Goal: Task Accomplishment & Management: Manage account settings

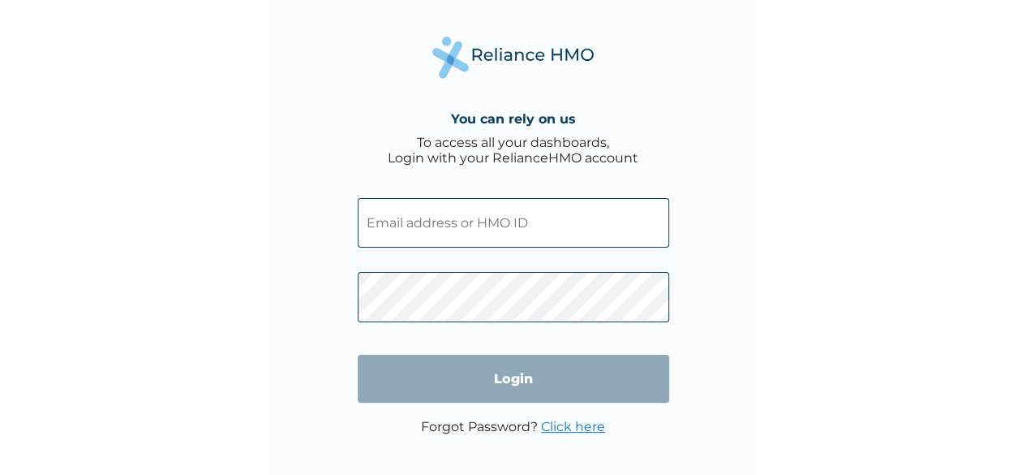
click at [505, 216] on input "text" at bounding box center [513, 222] width 311 height 49
type input "rosemaryihongbe@gmail.com"
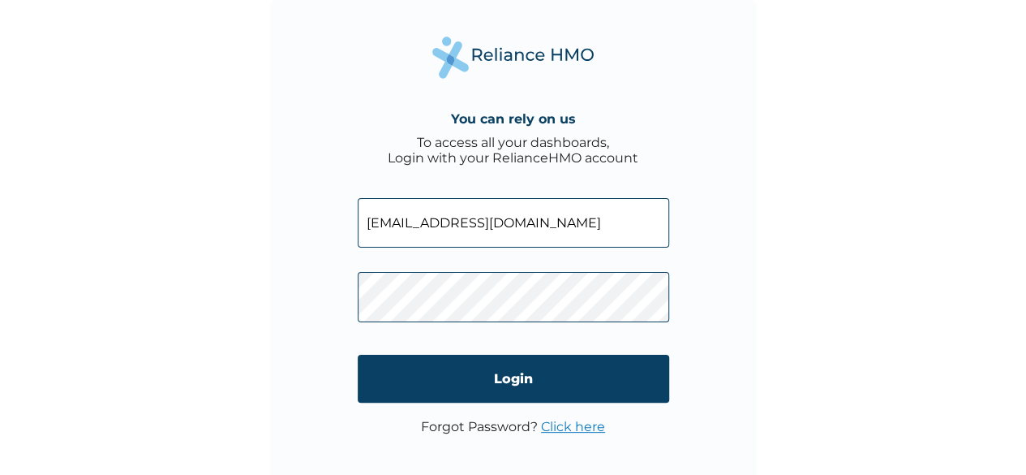
click input "Login" at bounding box center [513, 378] width 311 height 48
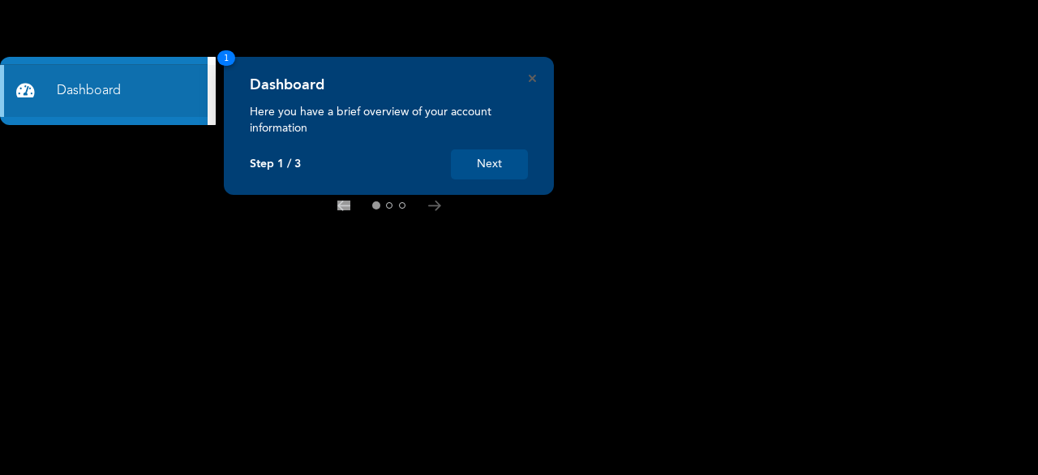
click at [480, 157] on button "Next" at bounding box center [489, 164] width 77 height 30
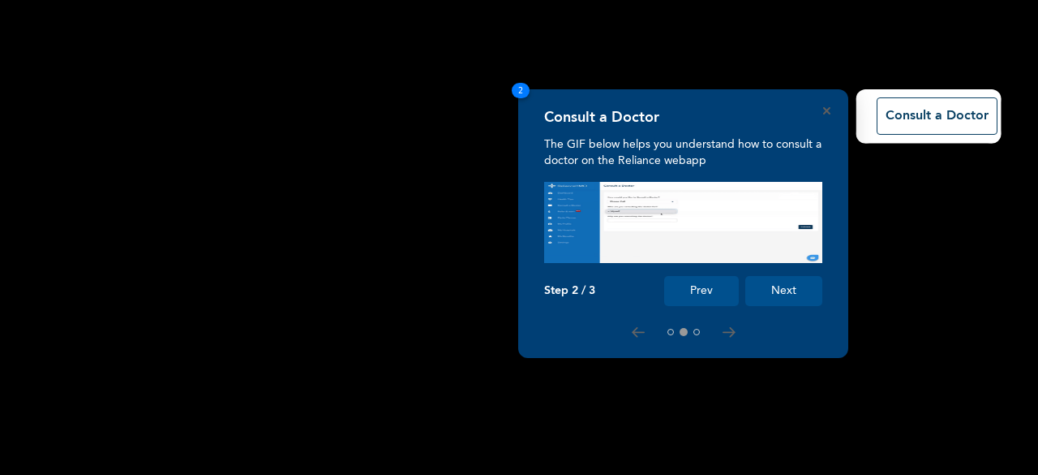
click at [792, 298] on button "Next" at bounding box center [783, 291] width 77 height 30
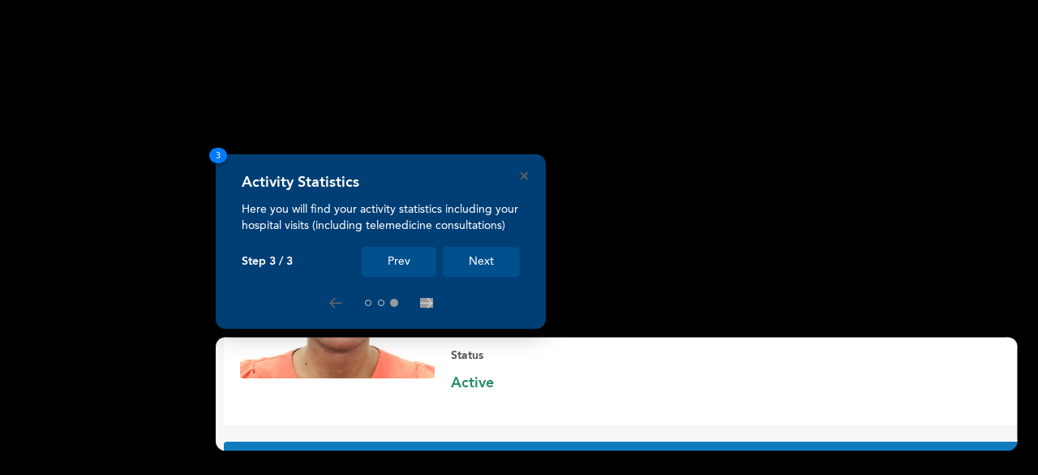
scroll to position [165, 0]
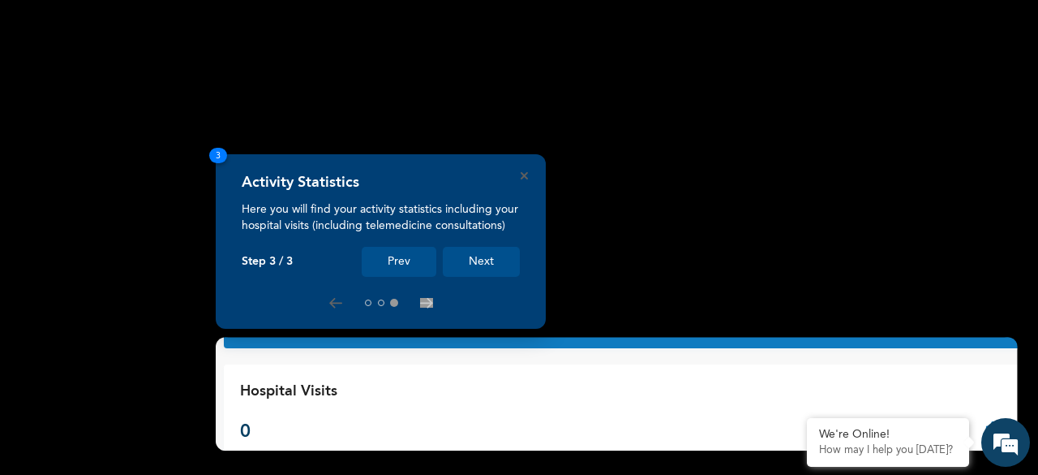
click at [503, 252] on button "Next" at bounding box center [481, 262] width 77 height 30
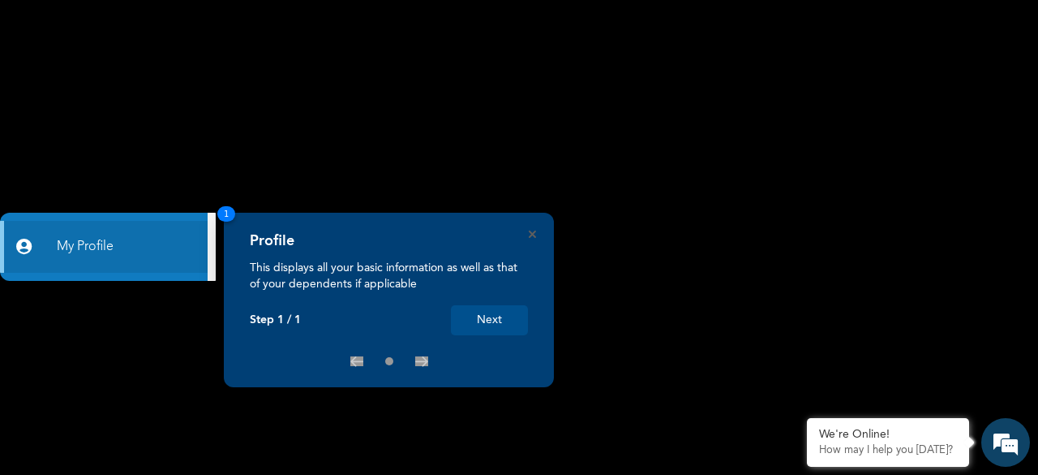
click at [496, 312] on button "Next" at bounding box center [489, 320] width 77 height 30
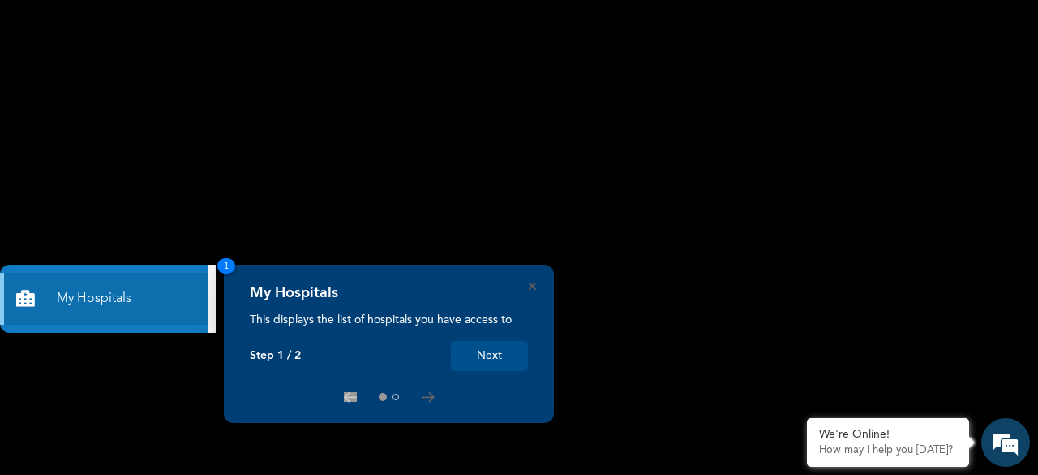
click at [480, 347] on button "Next" at bounding box center [489, 356] width 77 height 30
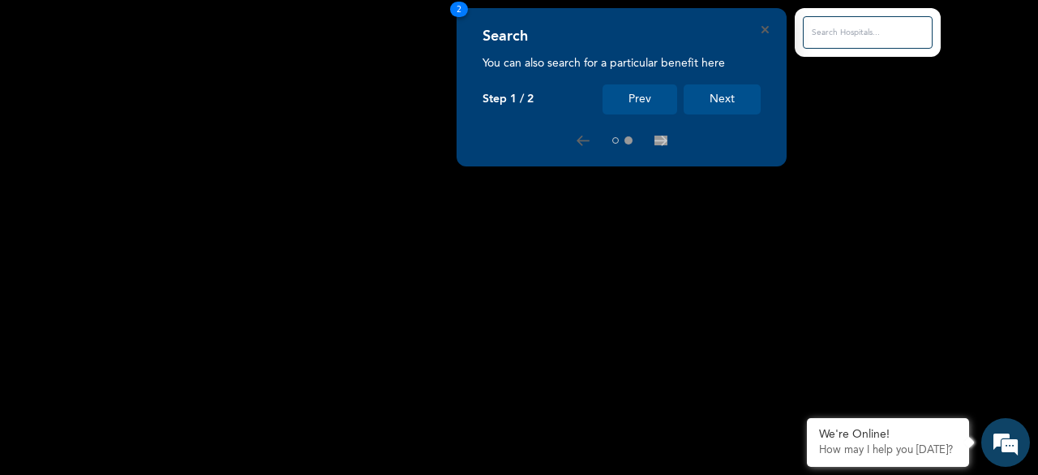
click at [712, 101] on button "Next" at bounding box center [722, 99] width 77 height 30
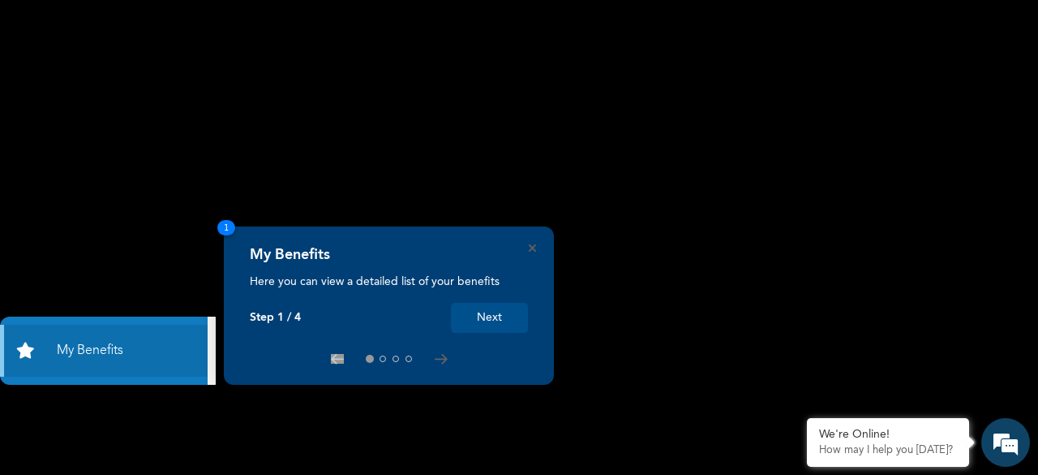
click at [511, 319] on button "Next" at bounding box center [489, 318] width 77 height 30
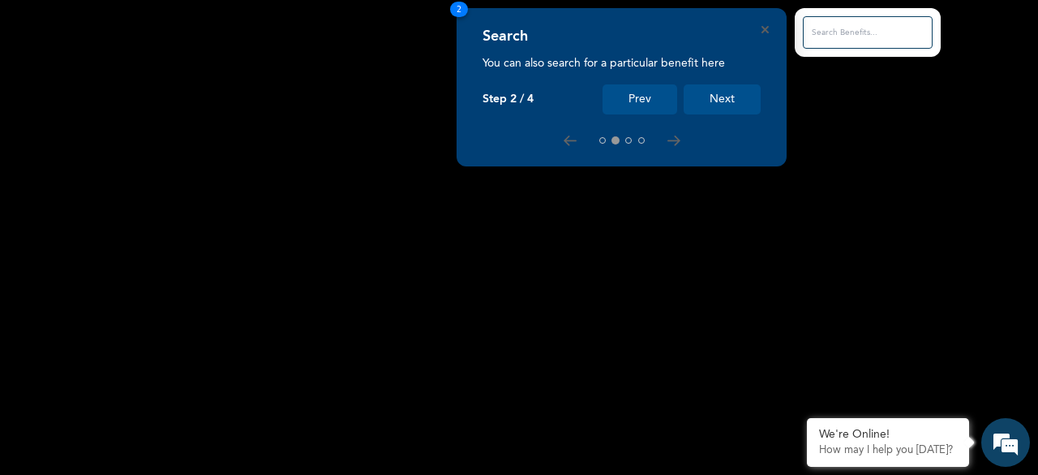
click at [719, 91] on button "Next" at bounding box center [722, 99] width 77 height 30
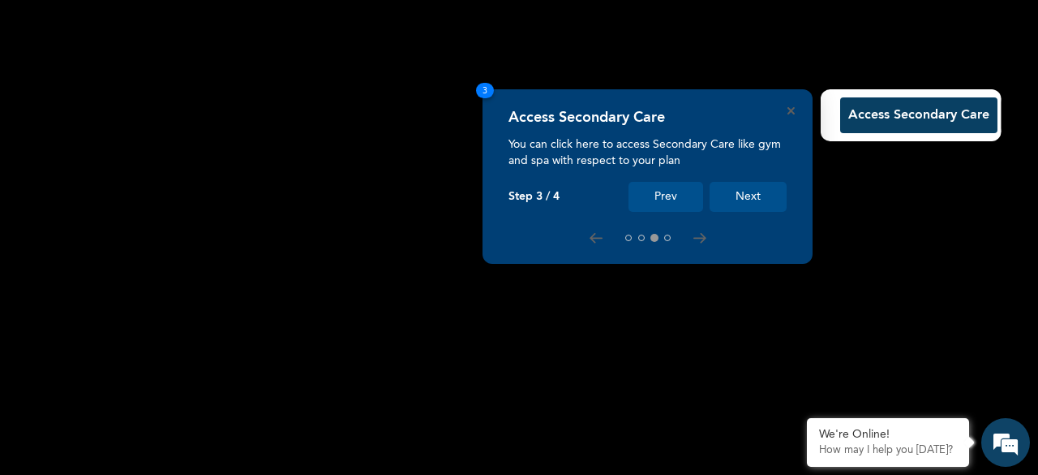
click at [751, 198] on button "Next" at bounding box center [748, 197] width 77 height 30
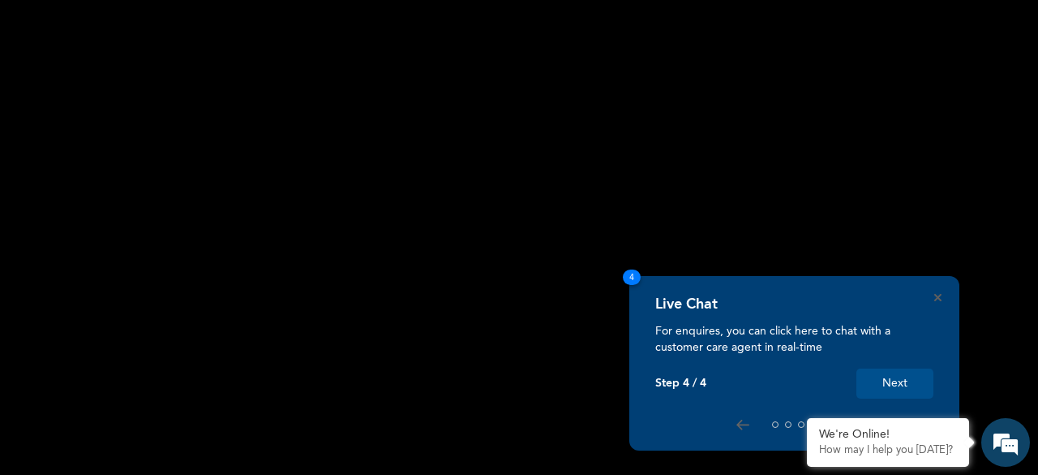
click at [892, 380] on button "Next" at bounding box center [895, 383] width 77 height 30
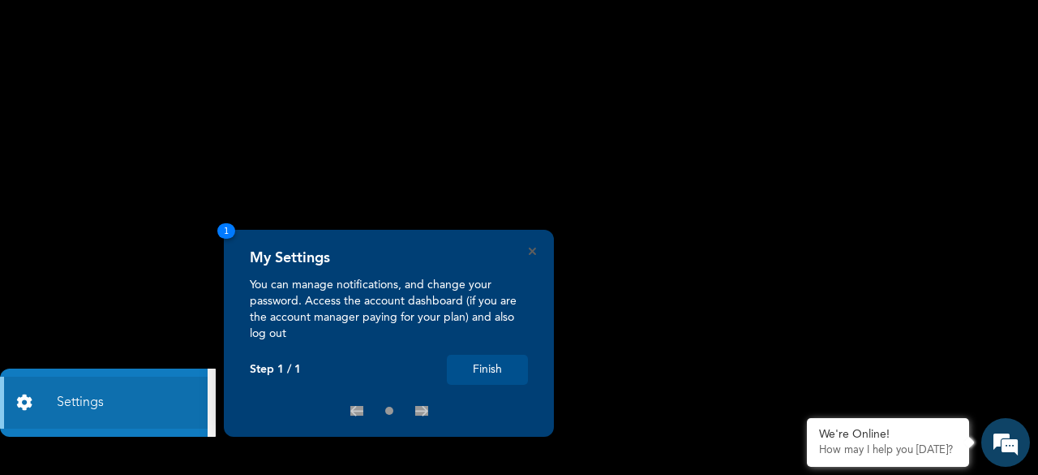
click at [505, 372] on button "Finish" at bounding box center [487, 369] width 81 height 30
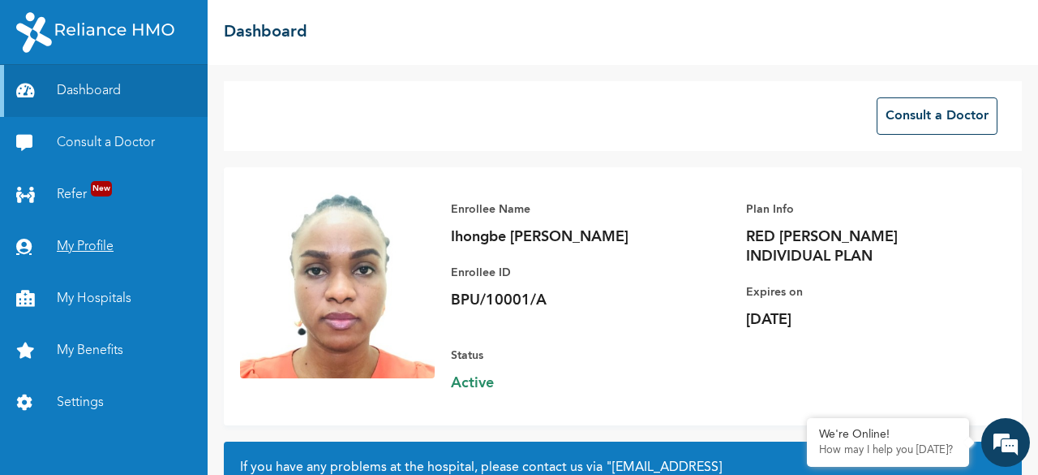
click at [129, 256] on link "My Profile" at bounding box center [104, 247] width 208 height 52
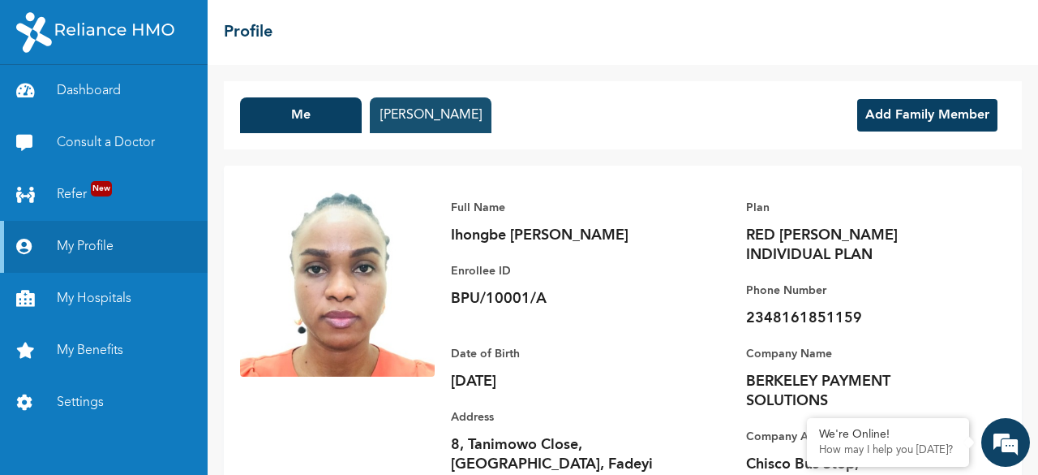
click at [446, 104] on button "Adefemi Oshinowo" at bounding box center [431, 115] width 122 height 36
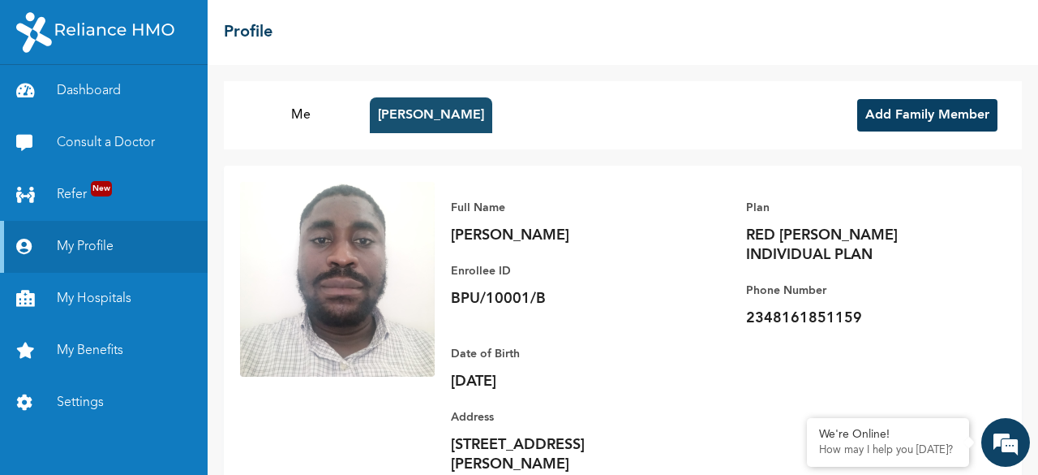
scroll to position [63, 0]
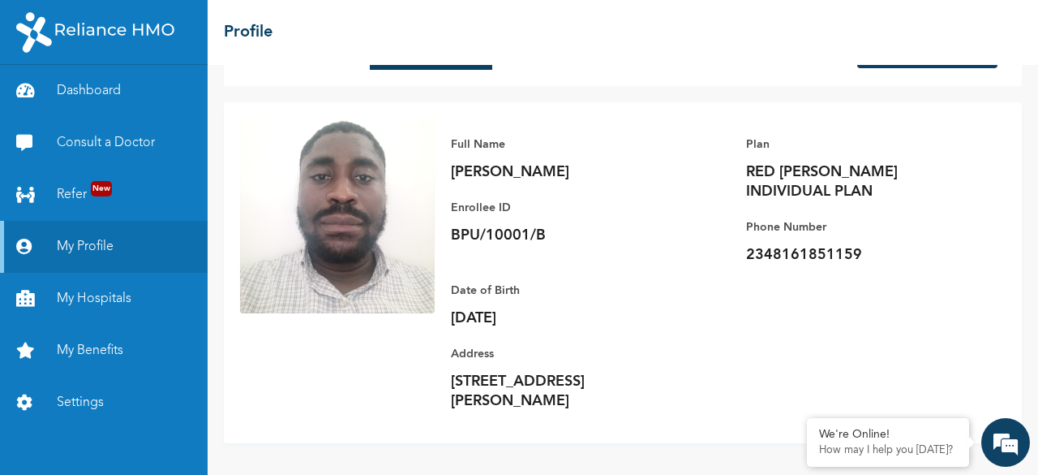
click at [824, 250] on div "Full Name Adefemi Oshinowo Enrollee ID BPU/10001/B Plan RED BERYL INDIVIDUAL PL…" at bounding box center [720, 272] width 571 height 308
click at [819, 245] on p "2348161851159" at bounding box center [859, 254] width 227 height 19
click at [812, 245] on p "2348161851159" at bounding box center [859, 254] width 227 height 19
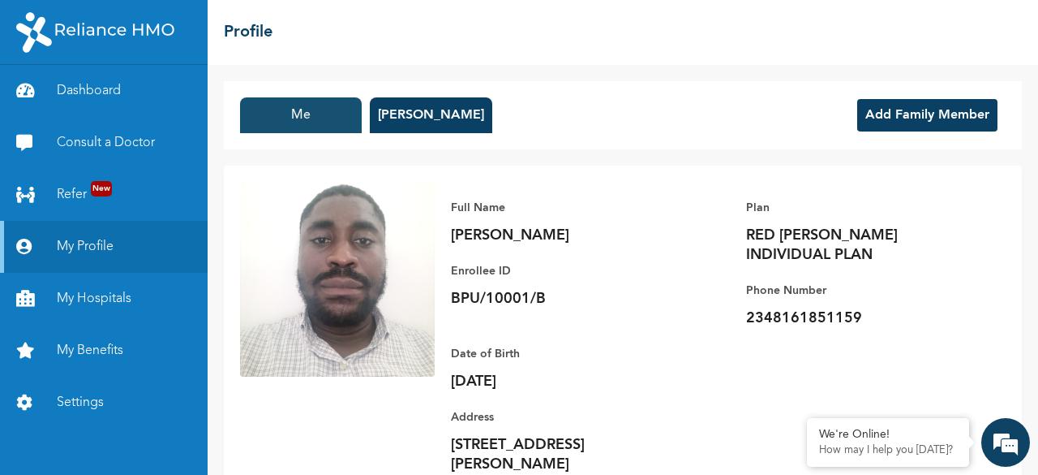
click at [303, 119] on button "Me" at bounding box center [301, 115] width 122 height 36
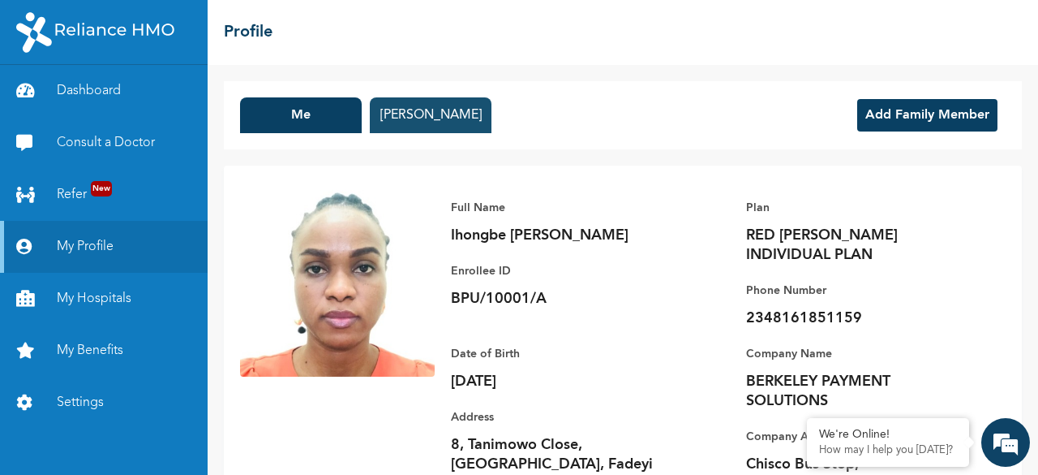
click at [457, 117] on button "Adefemi Oshinowo" at bounding box center [431, 115] width 122 height 36
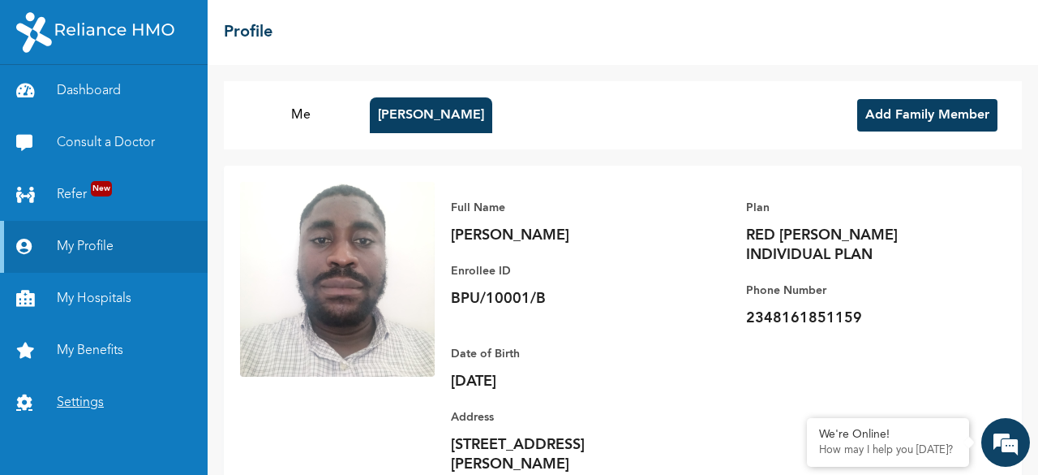
click at [98, 392] on link "Settings" at bounding box center [104, 402] width 208 height 52
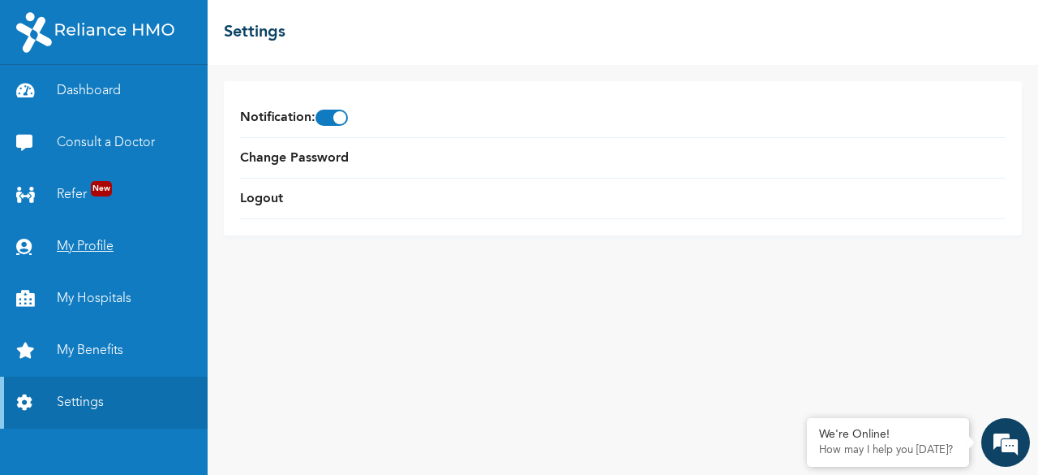
click at [132, 250] on link "My Profile" at bounding box center [104, 247] width 208 height 52
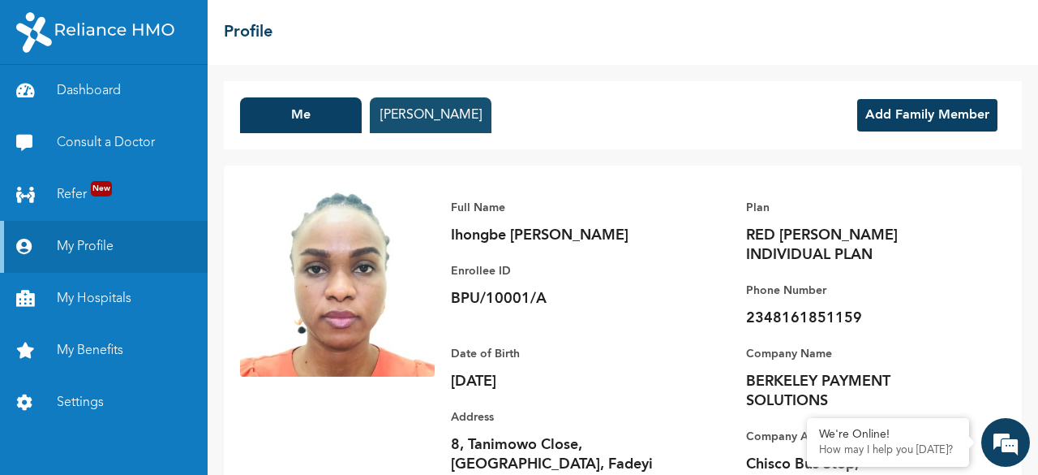
click at [436, 115] on button "Adefemi Oshinowo" at bounding box center [431, 115] width 122 height 36
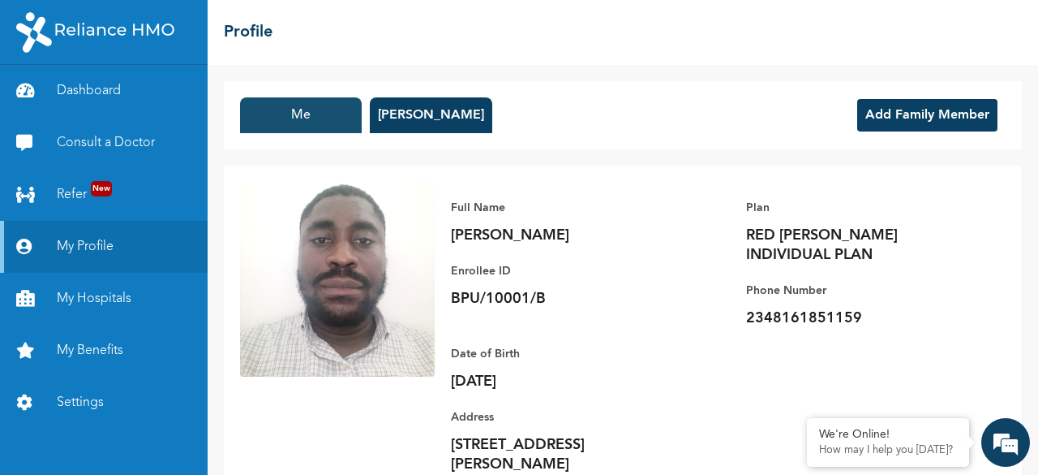
click at [308, 114] on button "Me" at bounding box center [301, 115] width 122 height 36
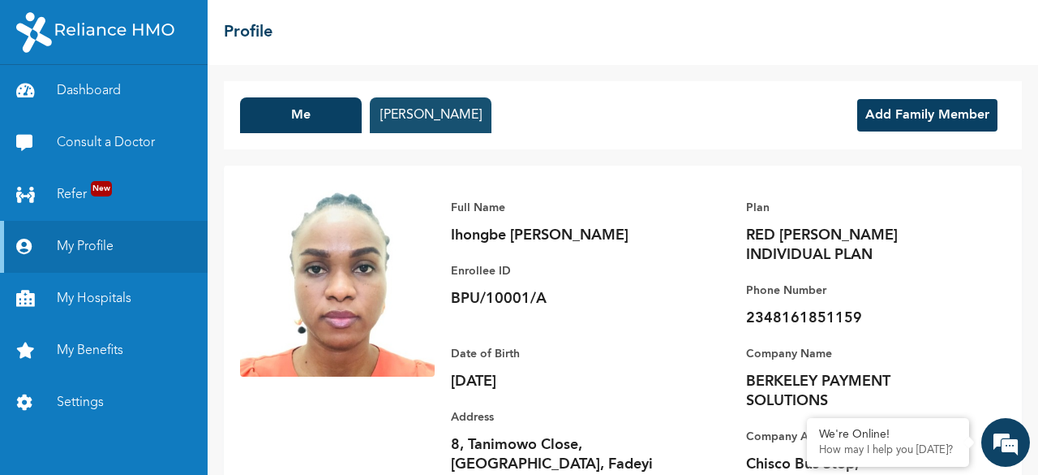
click at [456, 113] on button "Adefemi Oshinowo" at bounding box center [431, 115] width 122 height 36
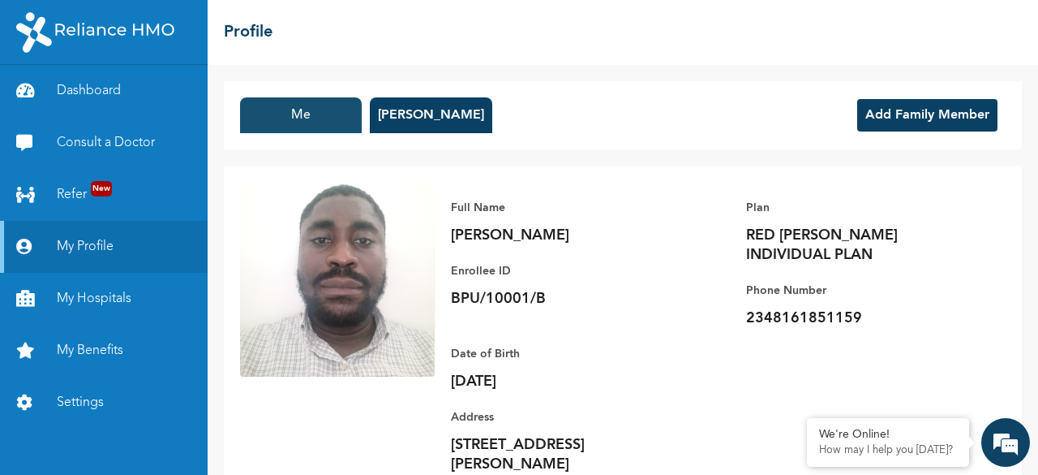
click at [295, 114] on button "Me" at bounding box center [301, 115] width 122 height 36
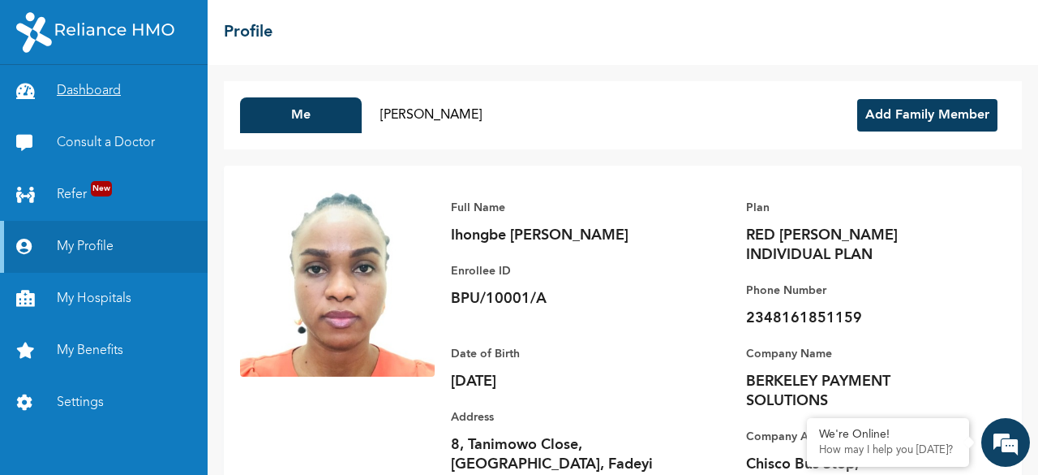
click at [111, 93] on link "Dashboard" at bounding box center [104, 91] width 208 height 52
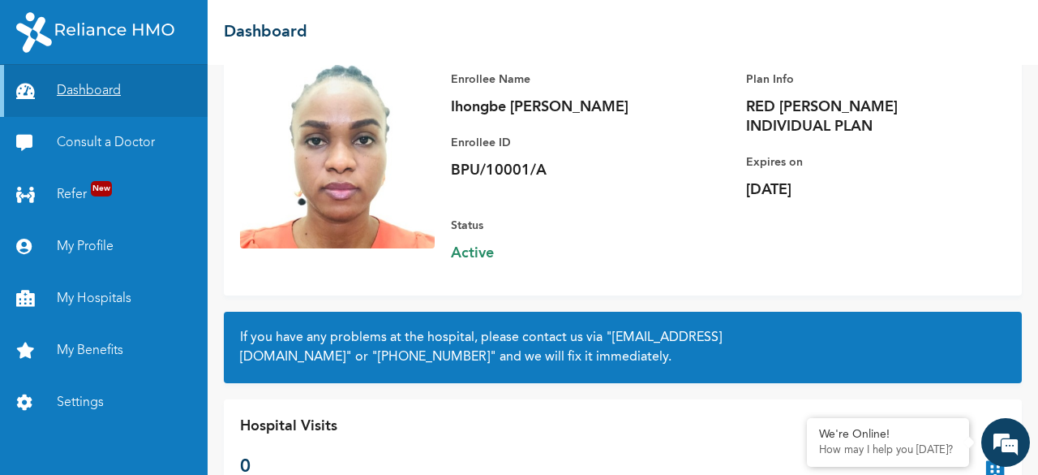
scroll to position [165, 0]
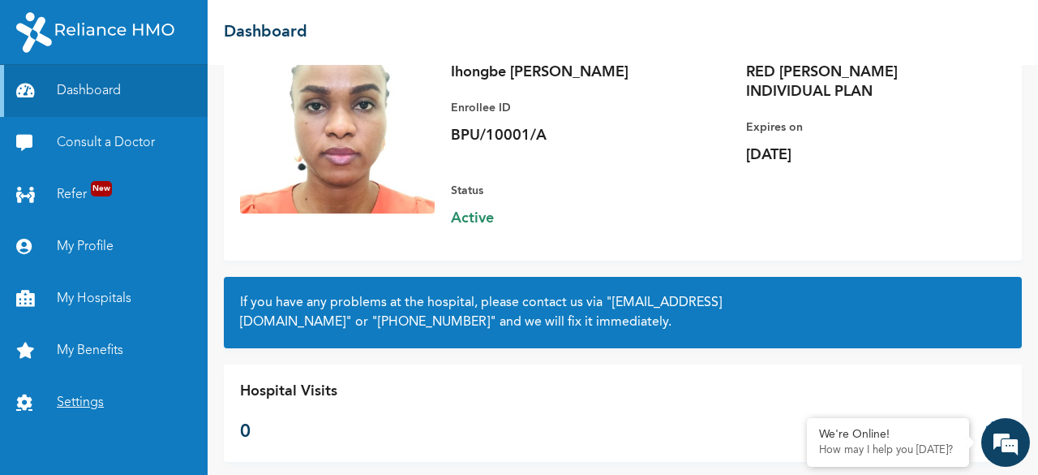
click at [110, 397] on link "Settings" at bounding box center [104, 402] width 208 height 52
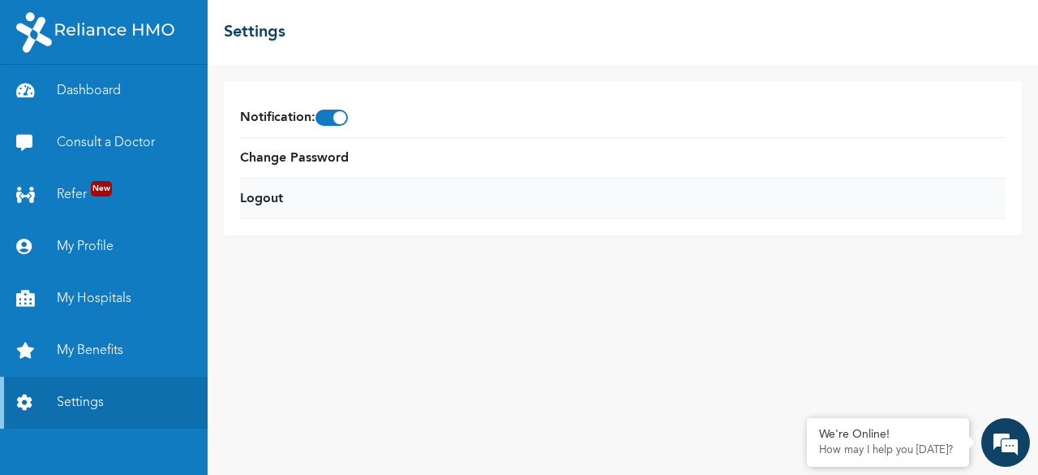
click at [320, 188] on li "Logout" at bounding box center [623, 198] width 766 height 41
click at [270, 201] on link "Logout" at bounding box center [261, 198] width 43 height 19
